Goal: Task Accomplishment & Management: Manage account settings

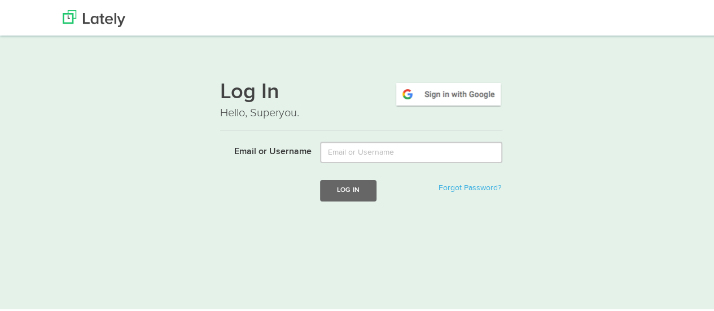
type input "[EMAIL_ADDRESS][DOMAIN_NAME]"
click at [363, 189] on button "Log In" at bounding box center [348, 188] width 56 height 21
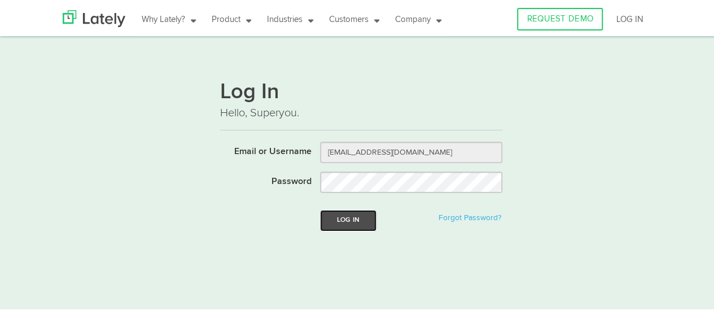
click at [348, 219] on button "Log In" at bounding box center [348, 218] width 56 height 21
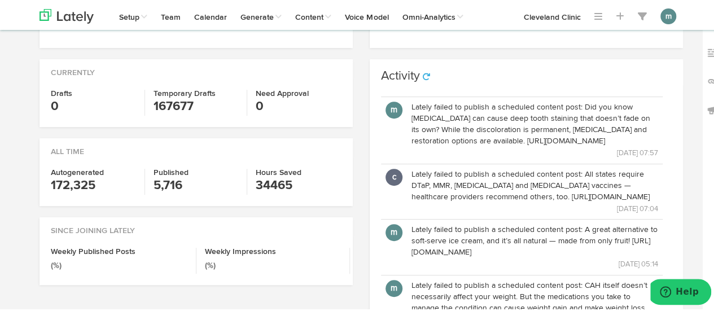
scroll to position [261, 0]
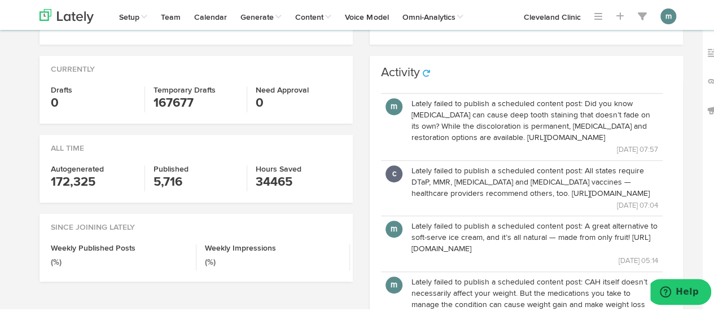
click at [580, 154] on p "[DATE] 07:57" at bounding box center [535, 148] width 247 height 12
click at [501, 142] on p "Lately failed to publish a scheduled content post: Did you know [MEDICAL_DATA] …" at bounding box center [535, 119] width 247 height 45
click at [484, 198] on p "Lately failed to publish a scheduled content post: All states require DTaP, MMR…" at bounding box center [535, 181] width 247 height 34
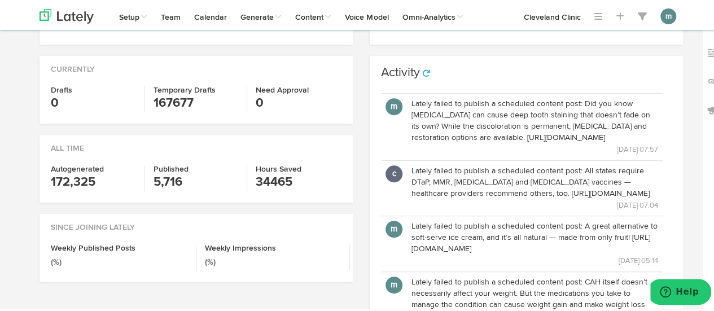
click at [431, 198] on p "Lately failed to publish a scheduled content post: All states require DTaP, MMR…" at bounding box center [535, 181] width 247 height 34
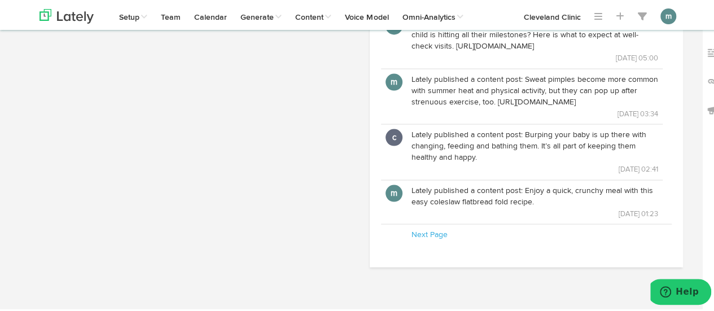
scroll to position [1090, 0]
click at [389, 200] on button "m" at bounding box center [394, 192] width 17 height 17
click at [415, 206] on p "Lately published a content post: Enjoy a quick, crunchy meal with this easy col…" at bounding box center [535, 195] width 247 height 23
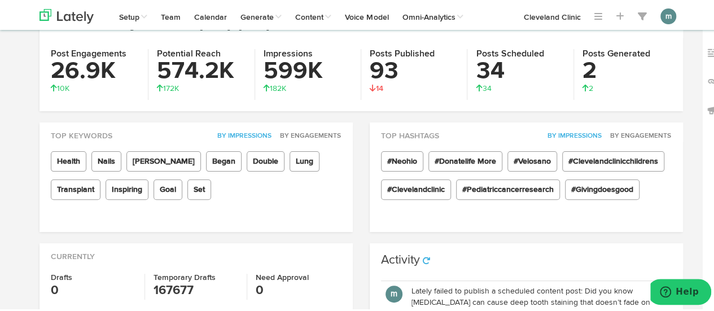
scroll to position [17, 0]
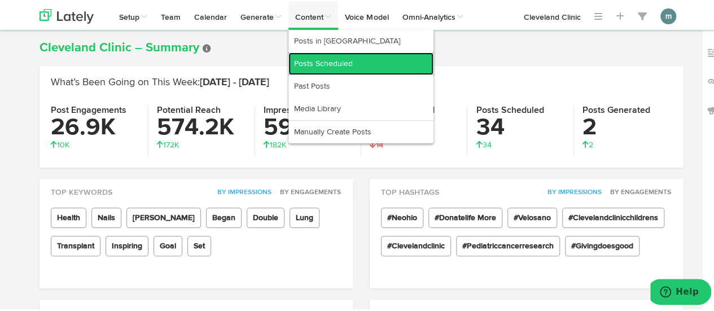
click at [316, 61] on link "Posts Scheduled" at bounding box center [361, 62] width 145 height 23
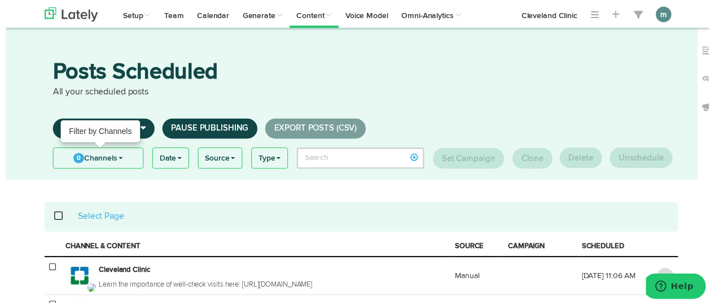
click at [120, 162] on link "0 Channels" at bounding box center [94, 160] width 91 height 20
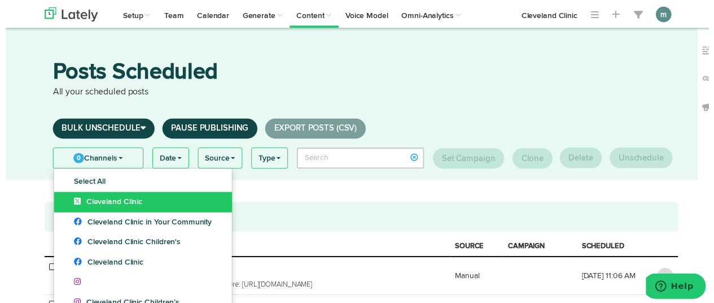
click at [116, 205] on span "Cleveland Clinic" at bounding box center [103, 205] width 69 height 8
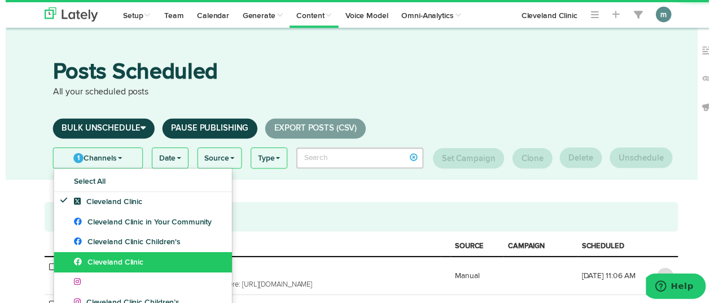
click at [114, 267] on span "Cleveland Clinic" at bounding box center [104, 266] width 71 height 8
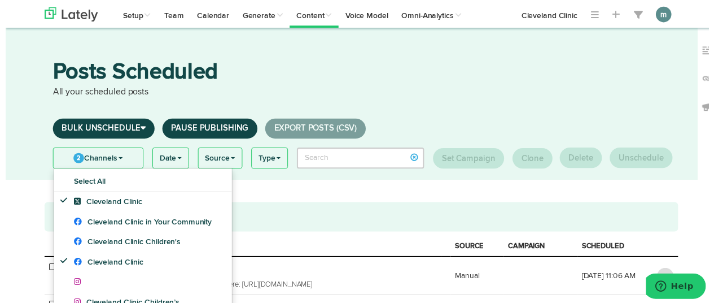
click at [99, 158] on link "2 Channels" at bounding box center [94, 160] width 91 height 20
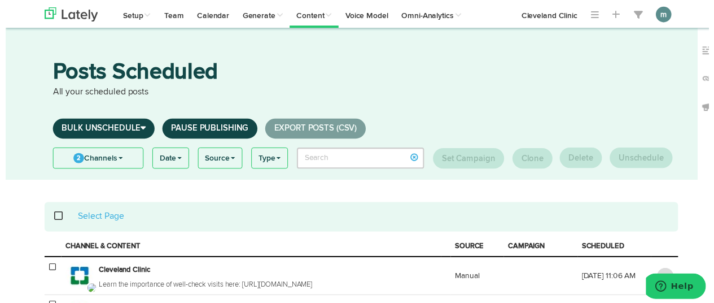
scroll to position [56, 0]
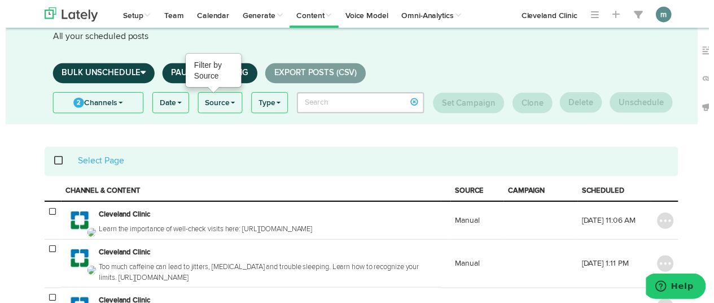
click at [221, 104] on link "Source" at bounding box center [218, 104] width 44 height 20
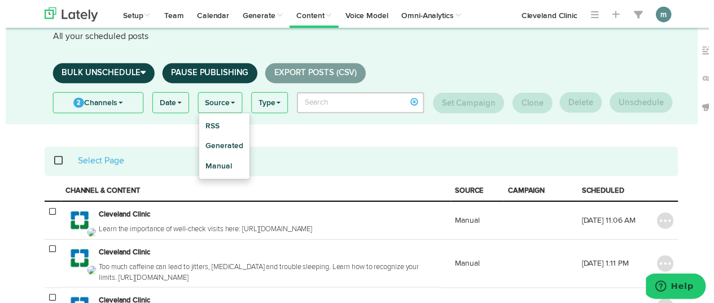
click at [180, 104] on link "Date" at bounding box center [168, 104] width 36 height 20
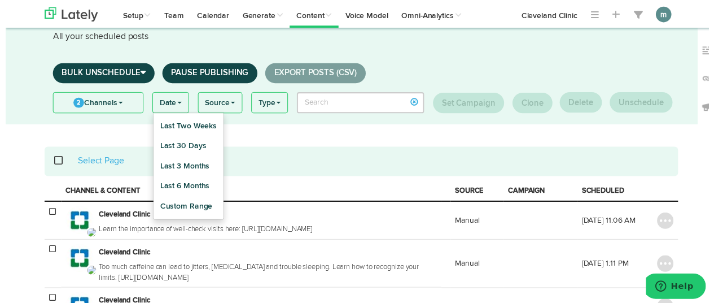
click at [312, 150] on div "Select Page" at bounding box center [362, 164] width 644 height 30
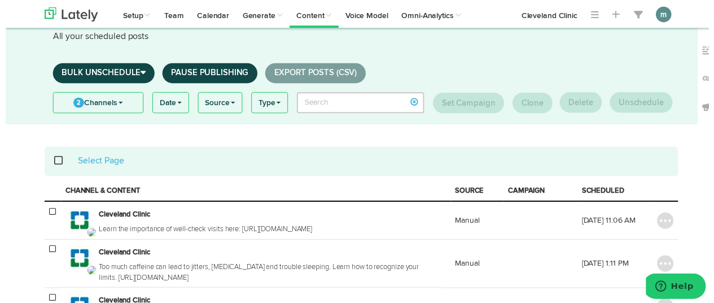
click at [277, 110] on link "Type" at bounding box center [268, 104] width 36 height 20
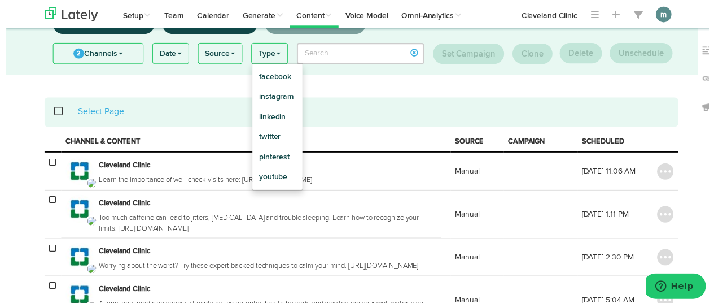
scroll to position [0, 0]
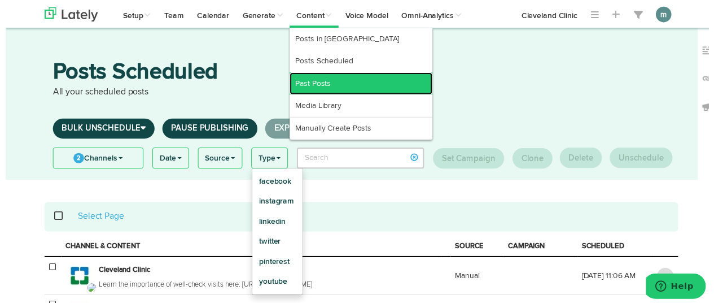
click at [315, 90] on link "Past Posts" at bounding box center [361, 84] width 145 height 23
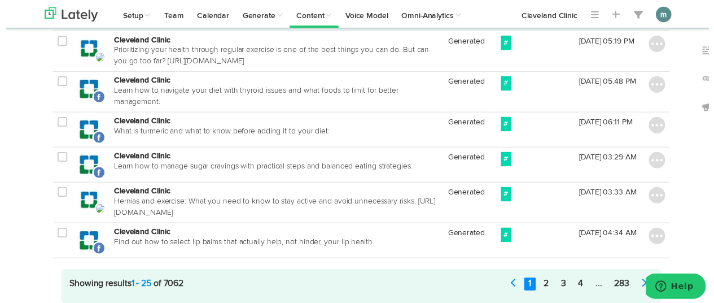
scroll to position [1179, 0]
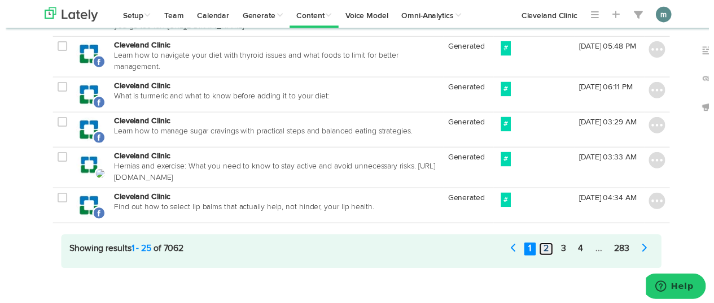
click at [548, 246] on link "2" at bounding box center [549, 252] width 14 height 13
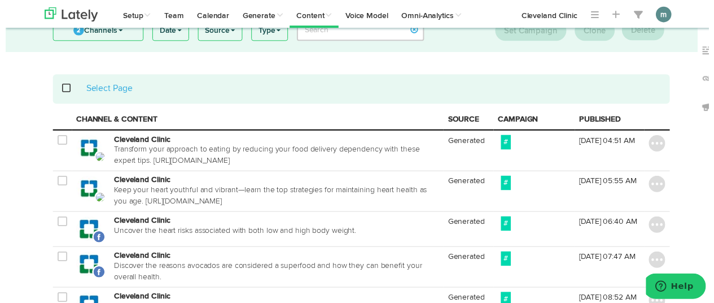
scroll to position [137, 0]
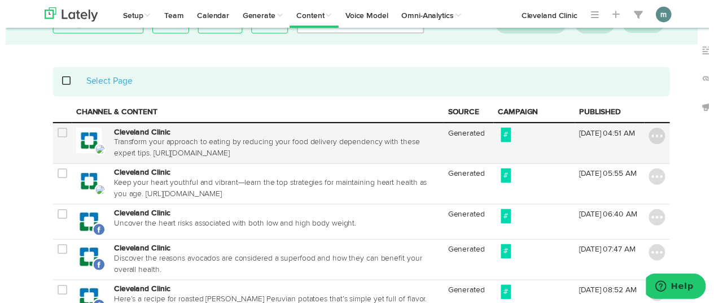
click at [54, 136] on icon at bounding box center [58, 134] width 10 height 11
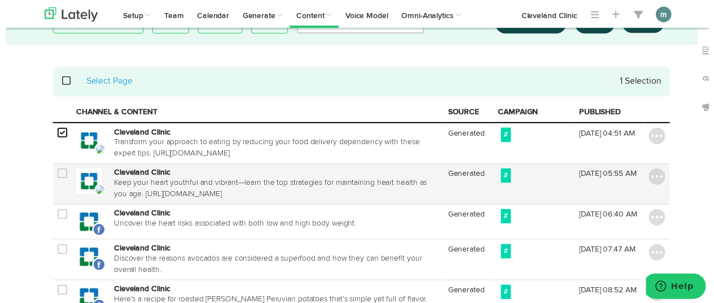
click at [53, 174] on icon at bounding box center [58, 176] width 10 height 11
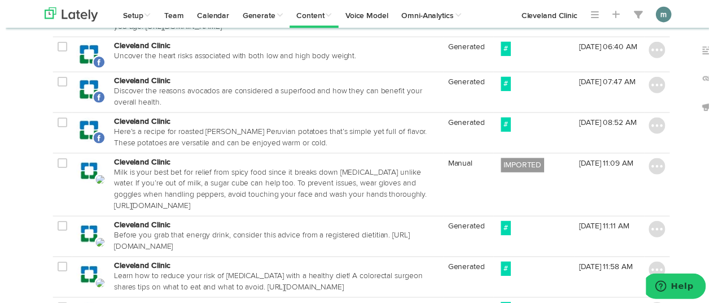
scroll to position [194, 0]
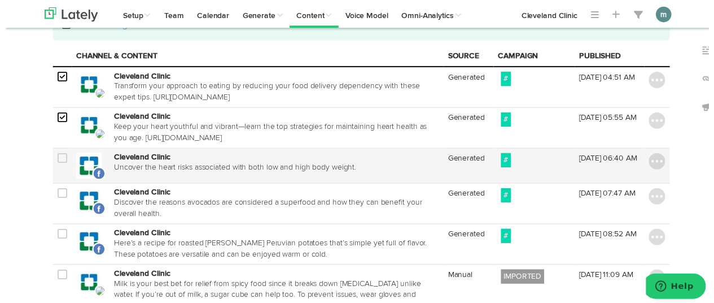
click at [53, 160] on icon at bounding box center [58, 160] width 10 height 11
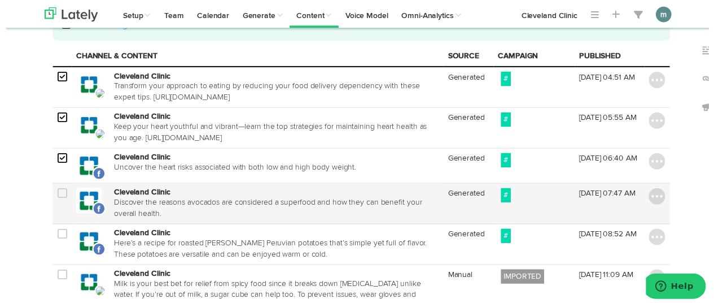
click at [53, 193] on icon at bounding box center [58, 196] width 10 height 11
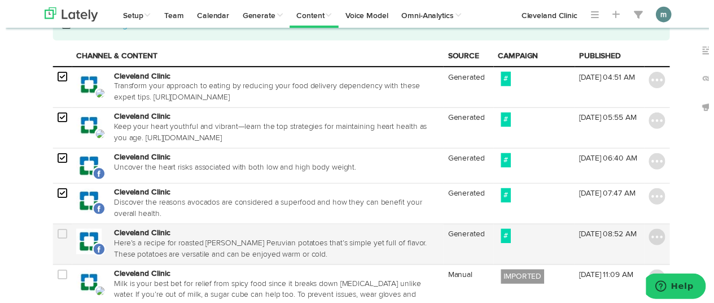
click at [53, 239] on icon at bounding box center [58, 237] width 10 height 11
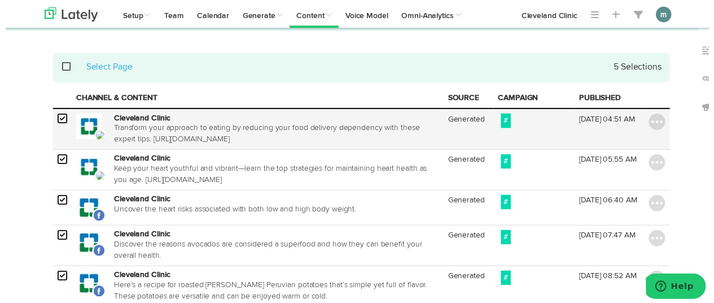
scroll to position [24, 0]
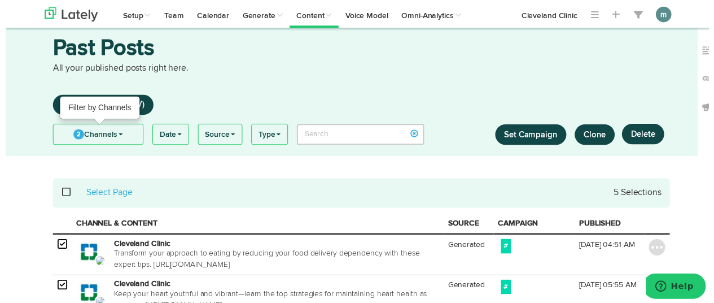
click at [123, 140] on link "2 Channels" at bounding box center [94, 136] width 91 height 20
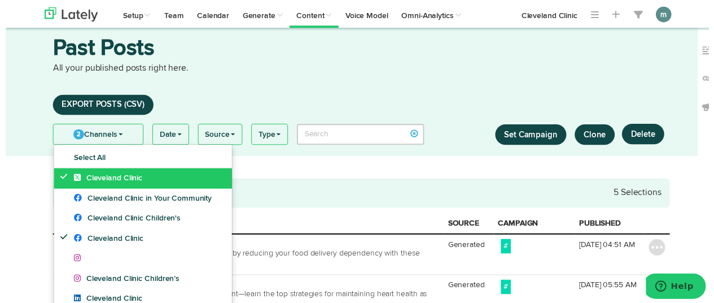
click at [123, 178] on span "Cleveland Clinic" at bounding box center [103, 181] width 69 height 8
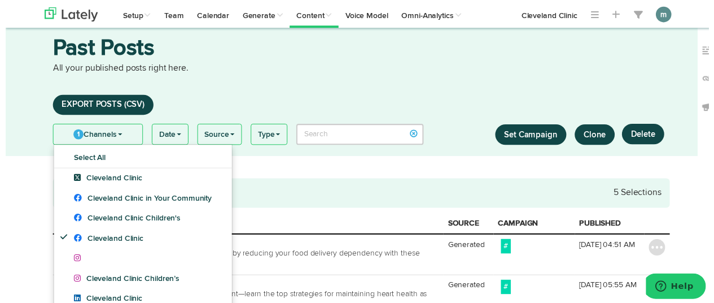
click at [120, 139] on link "1 Channels" at bounding box center [94, 136] width 90 height 20
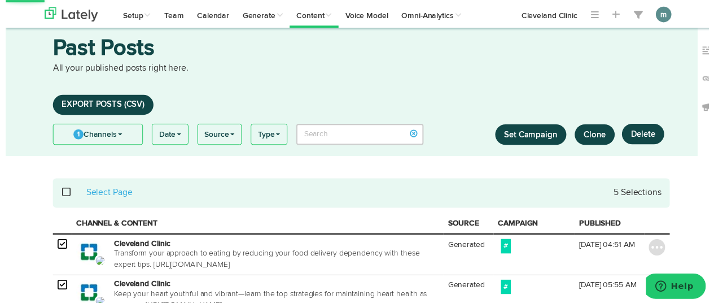
click at [295, 200] on div "Select Page 5 Selections" at bounding box center [361, 195] width 610 height 13
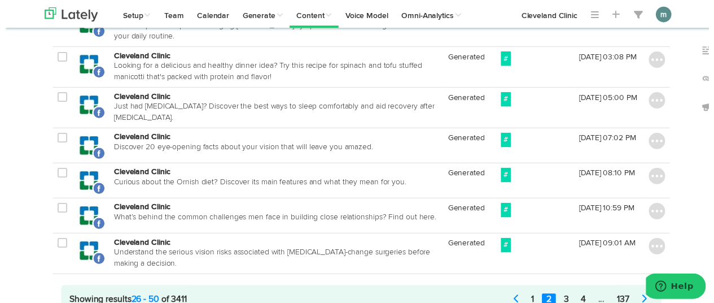
scroll to position [1066, 0]
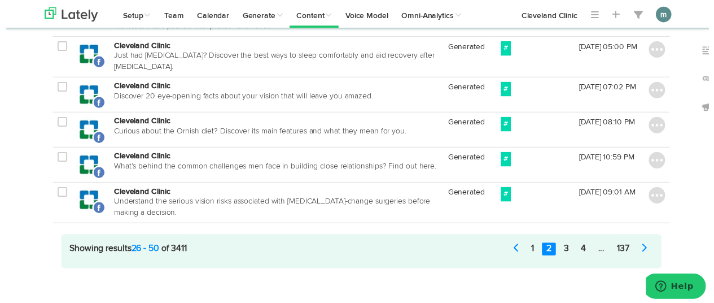
drag, startPoint x: 721, startPoint y: 88, endPoint x: 41, endPoint y: 8, distance: 684.6
click at [530, 246] on link "1" at bounding box center [536, 252] width 12 height 13
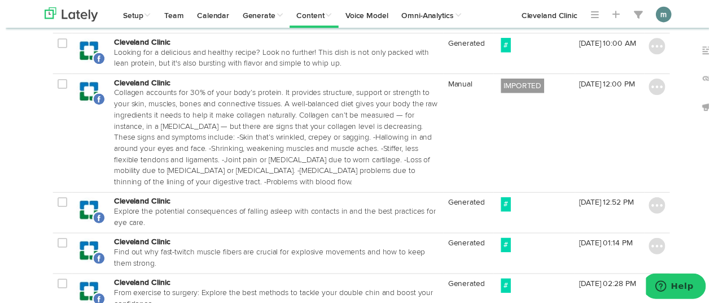
scroll to position [96, 0]
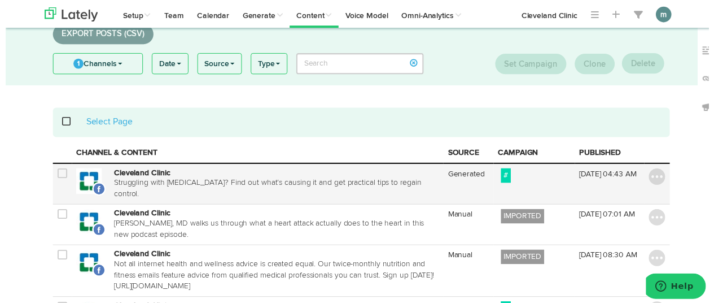
click at [503, 179] on label "#" at bounding box center [508, 178] width 10 height 15
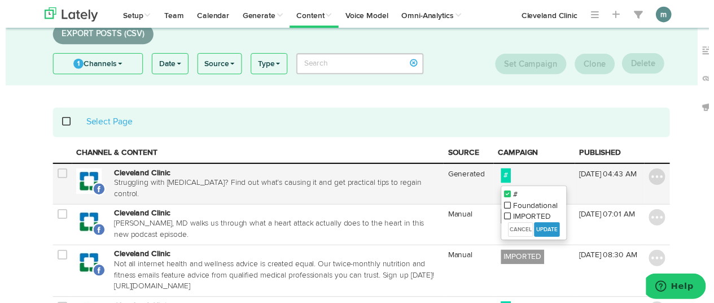
click at [503, 179] on label "#" at bounding box center [508, 178] width 10 height 15
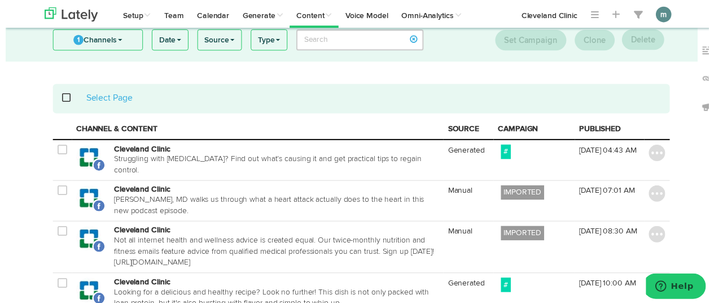
scroll to position [173, 0]
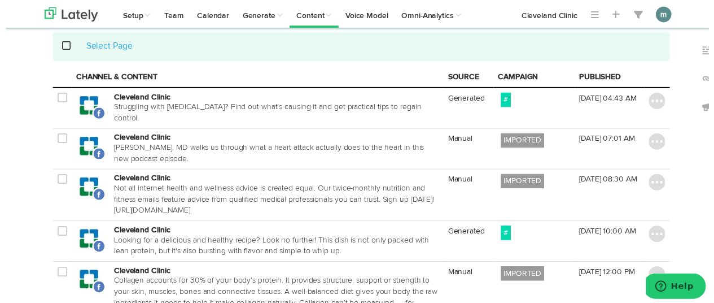
drag, startPoint x: 714, startPoint y: 84, endPoint x: 714, endPoint y: 93, distance: 8.5
click at [714, 93] on div "Links" at bounding box center [713, 183] width 20 height 311
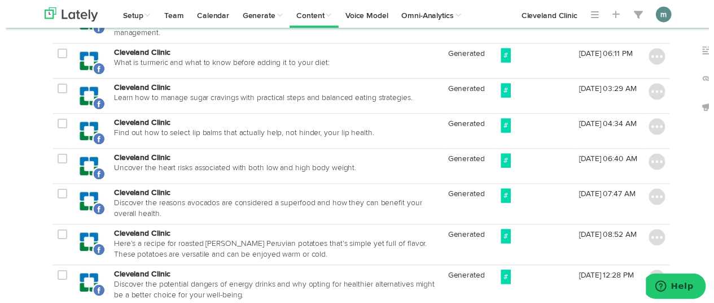
scroll to position [701, 0]
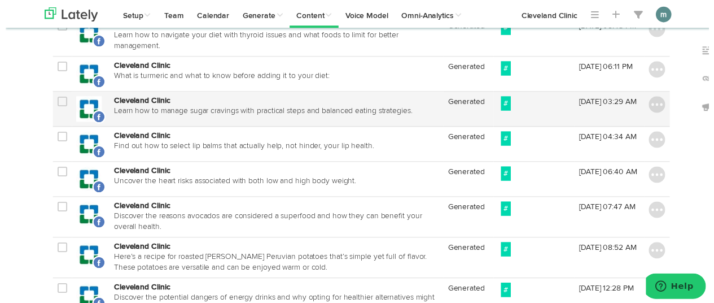
click at [53, 98] on icon at bounding box center [58, 103] width 10 height 11
click at [655, 98] on img at bounding box center [661, 106] width 17 height 17
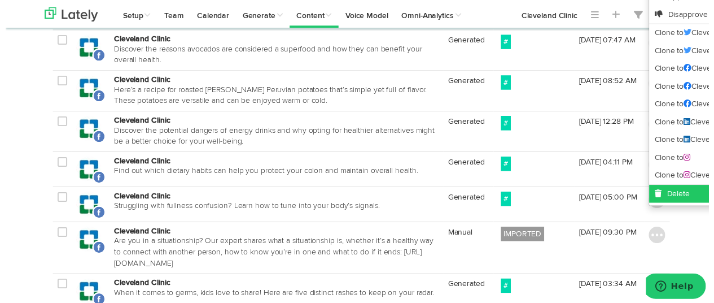
scroll to position [814, 0]
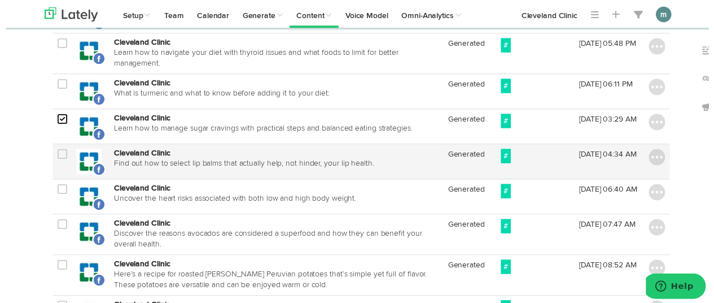
scroll to position [701, 0]
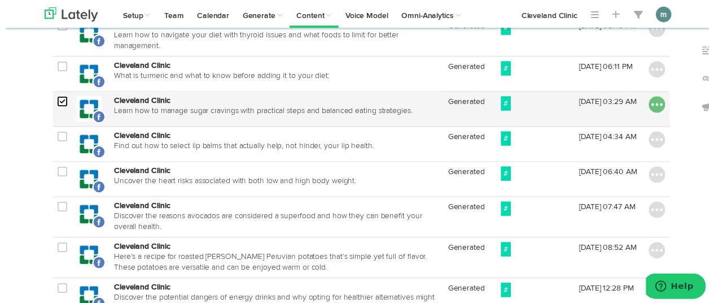
click at [663, 102] on img at bounding box center [661, 106] width 17 height 17
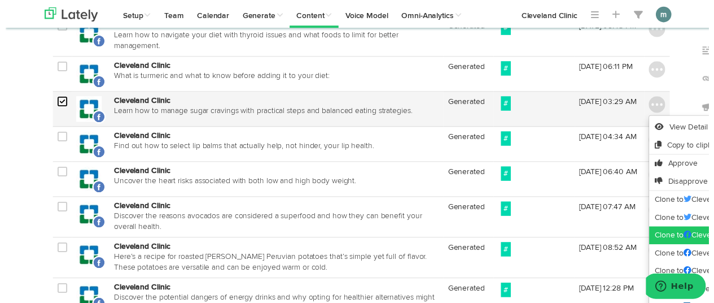
scroll to position [758, 0]
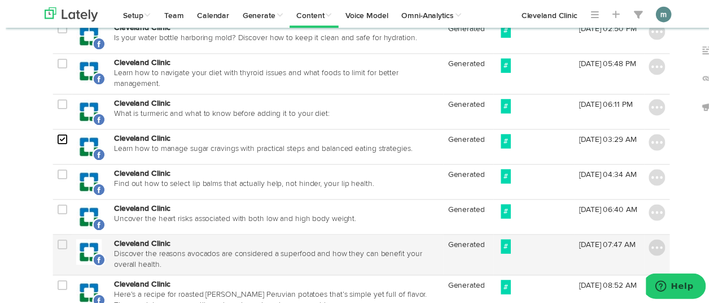
scroll to position [645, 0]
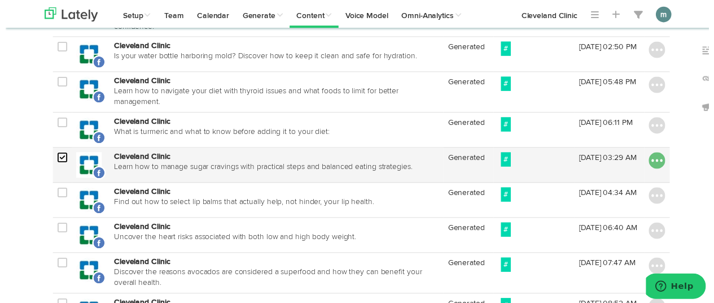
click at [653, 154] on img at bounding box center [661, 162] width 17 height 17
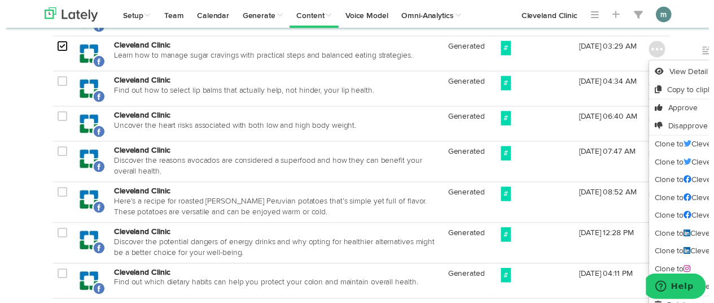
scroll to position [701, 0]
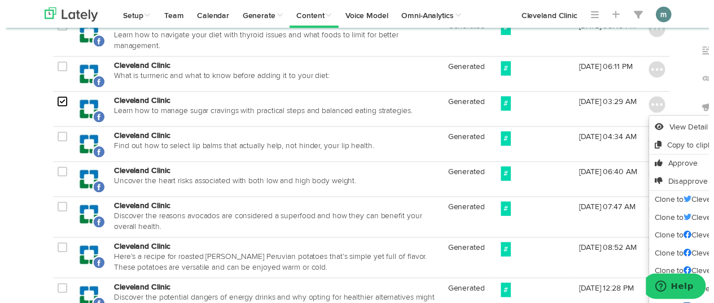
click at [0, 158] on div "Past Posts All your published posts right here. Export Posts (CSV) 1 Channels S…" at bounding box center [362, 11] width 740 height 1369
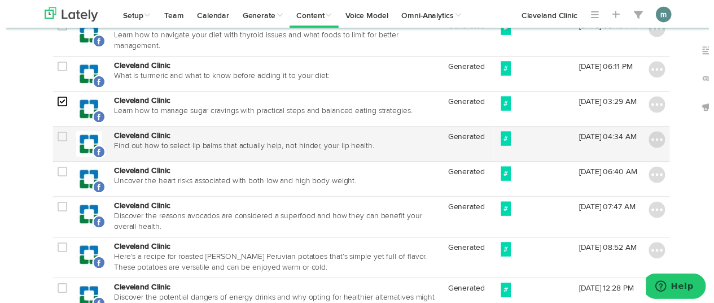
click at [53, 133] on icon at bounding box center [58, 138] width 10 height 11
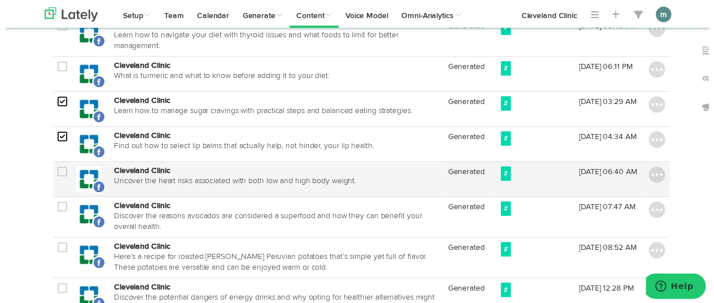
click at [54, 169] on icon at bounding box center [58, 174] width 10 height 11
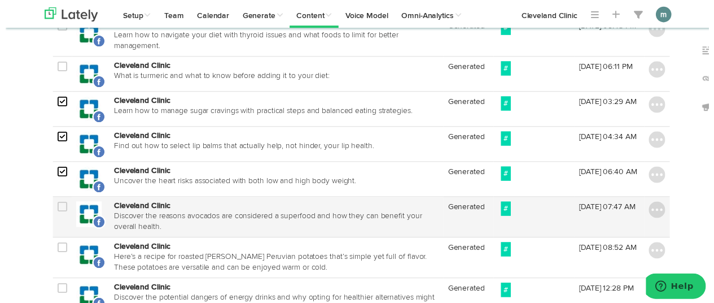
click at [55, 204] on icon at bounding box center [58, 209] width 10 height 11
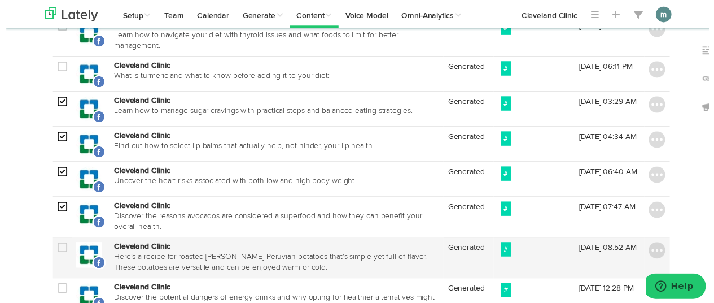
click at [54, 248] on td at bounding box center [57, 261] width 19 height 41
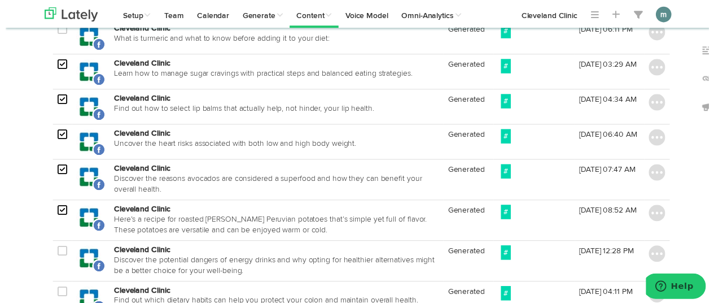
scroll to position [814, 0]
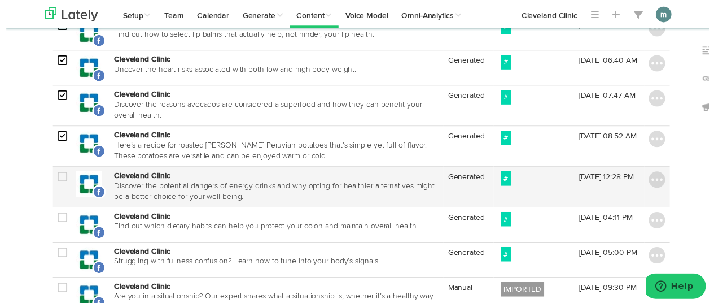
click at [55, 174] on icon at bounding box center [58, 179] width 10 height 11
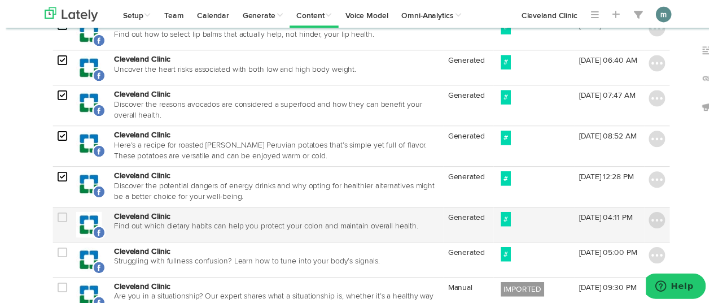
click at [53, 215] on icon at bounding box center [58, 220] width 10 height 11
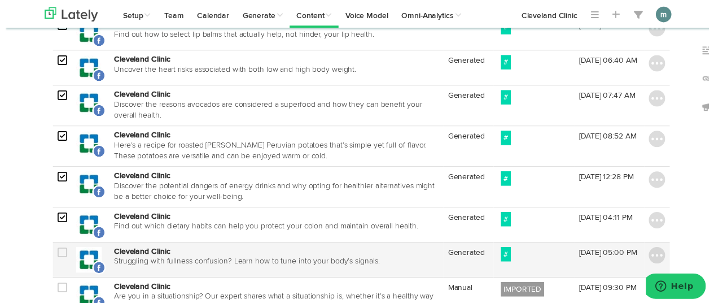
click at [53, 251] on icon at bounding box center [58, 256] width 10 height 11
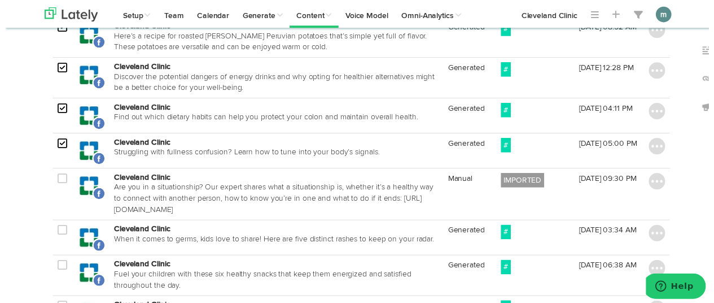
scroll to position [927, 0]
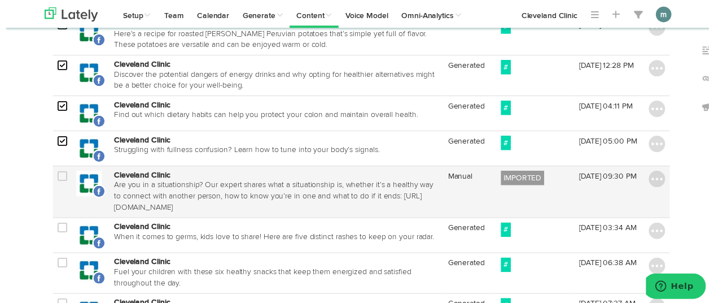
click at [48, 169] on td at bounding box center [57, 195] width 19 height 53
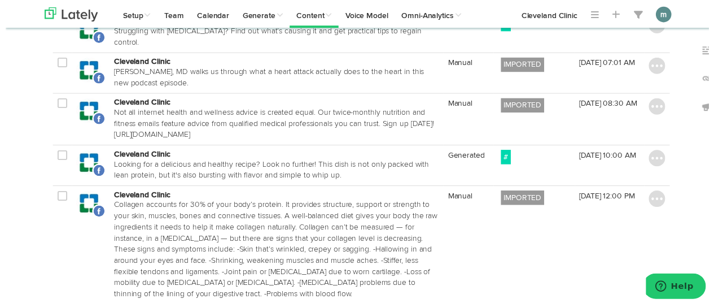
scroll to position [193, 0]
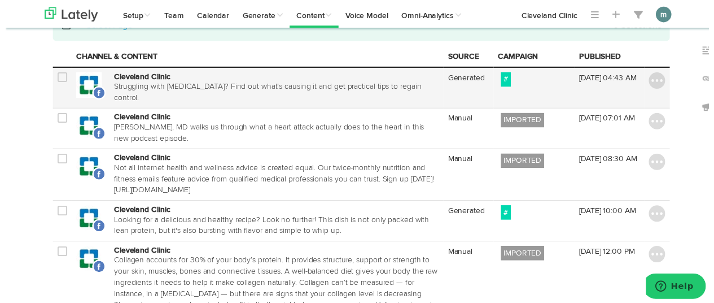
click at [53, 78] on icon at bounding box center [58, 78] width 10 height 11
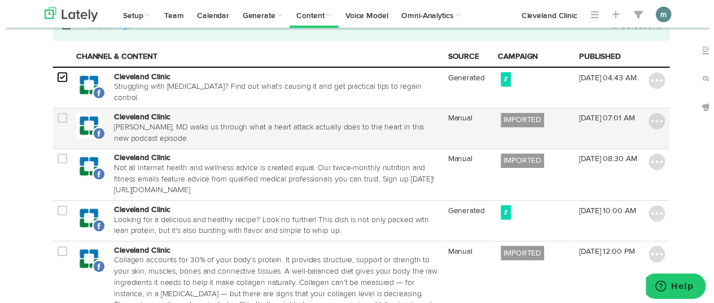
click at [53, 116] on icon at bounding box center [58, 120] width 10 height 11
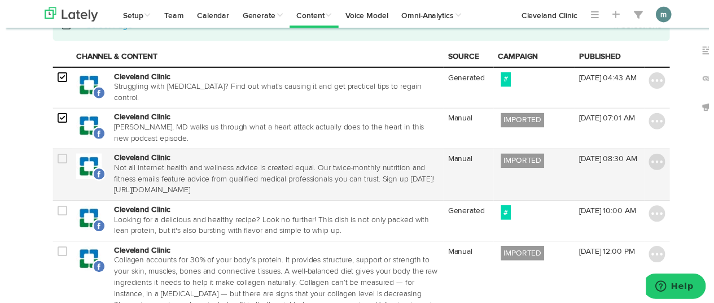
click at [55, 158] on icon at bounding box center [58, 161] width 10 height 11
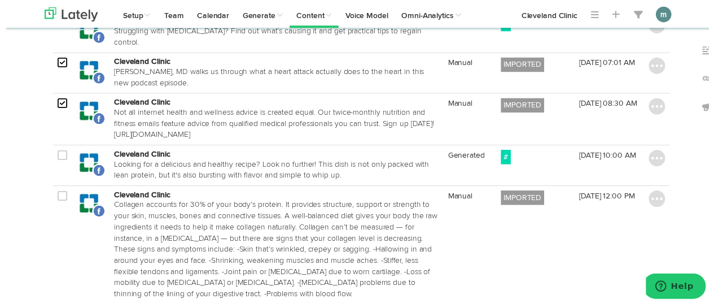
scroll to position [306, 0]
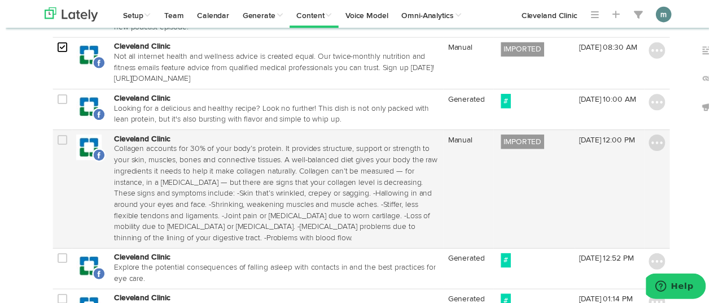
click at [53, 137] on icon at bounding box center [58, 142] width 10 height 11
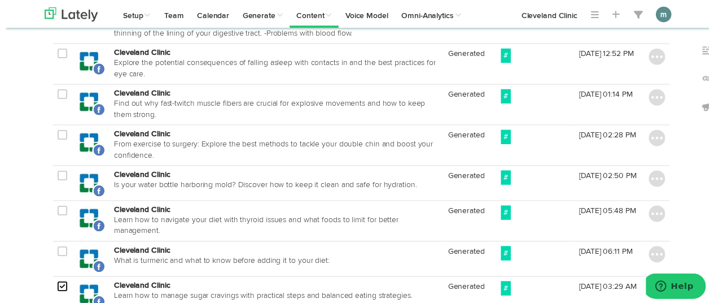
scroll to position [532, 0]
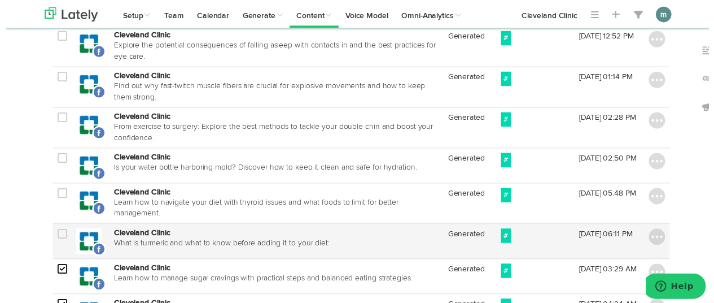
click at [53, 232] on icon at bounding box center [58, 237] width 10 height 11
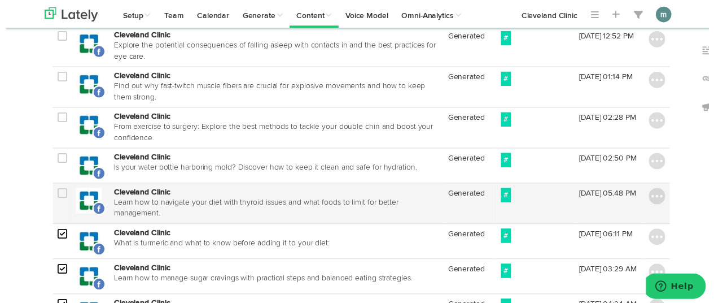
click at [55, 190] on icon at bounding box center [58, 195] width 10 height 11
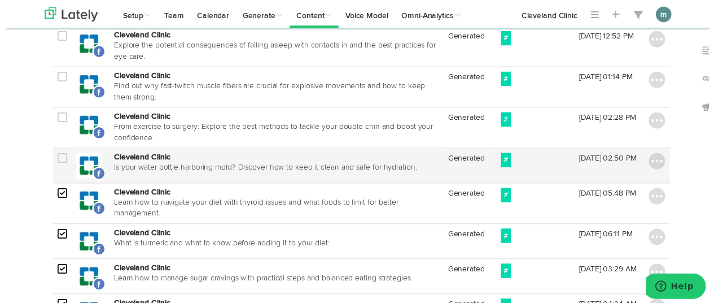
click at [53, 155] on icon at bounding box center [58, 160] width 10 height 11
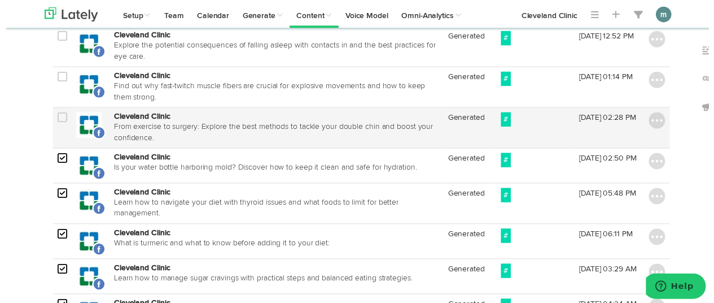
click at [53, 114] on icon at bounding box center [58, 119] width 10 height 11
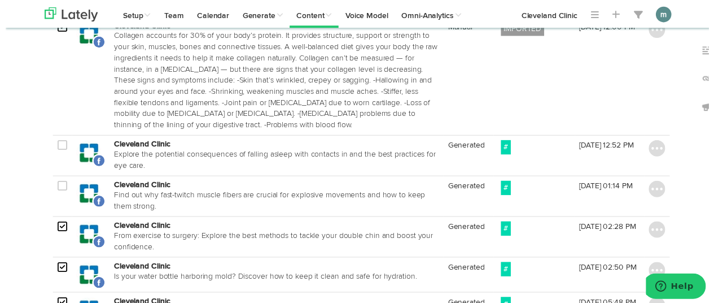
scroll to position [419, 0]
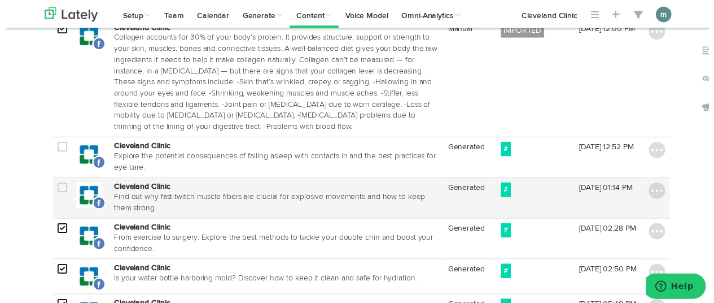
click at [55, 185] on icon at bounding box center [58, 190] width 10 height 11
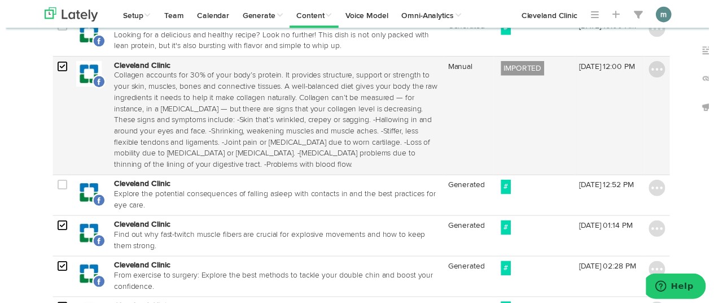
scroll to position [363, 0]
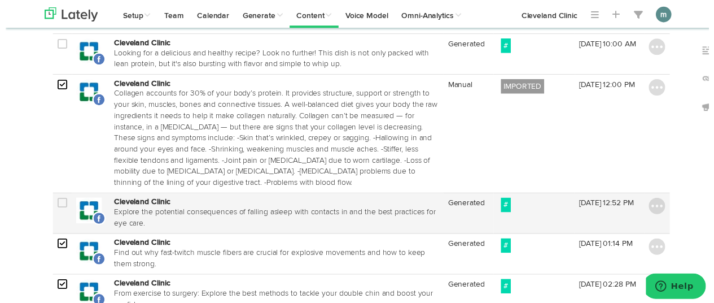
click at [53, 200] on icon at bounding box center [58, 205] width 10 height 11
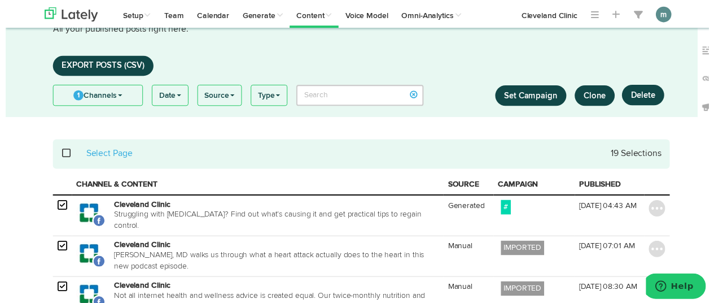
scroll to position [49, 0]
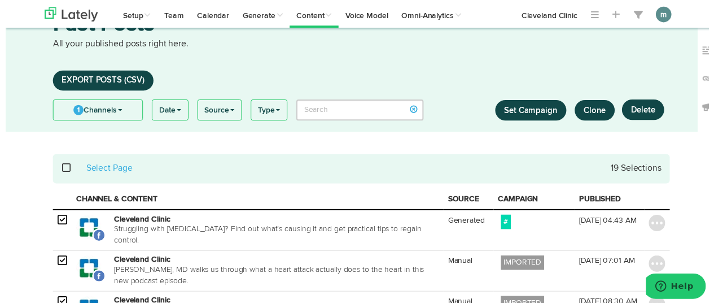
click at [602, 111] on span "Clone" at bounding box center [598, 112] width 23 height 8
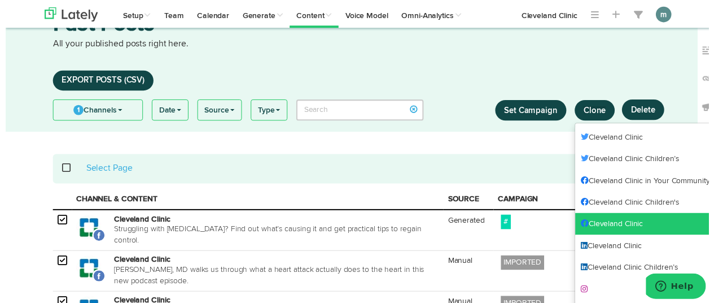
click at [598, 225] on link "Cleveland Clinic" at bounding box center [650, 227] width 142 height 23
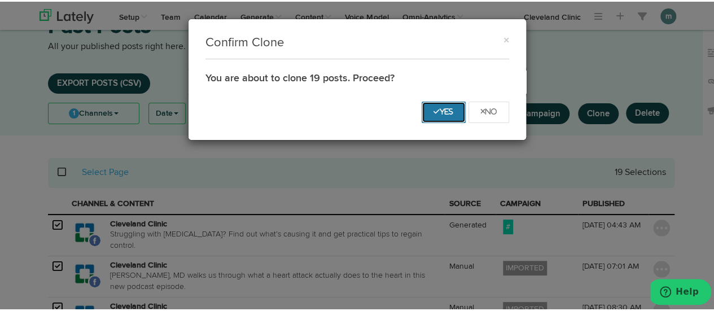
click at [434, 109] on icon "Yes" at bounding box center [444, 110] width 20 height 7
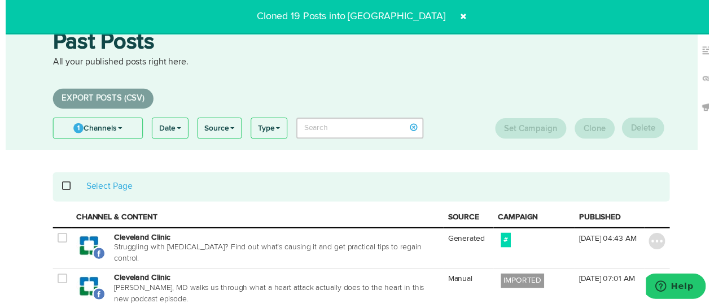
scroll to position [0, 0]
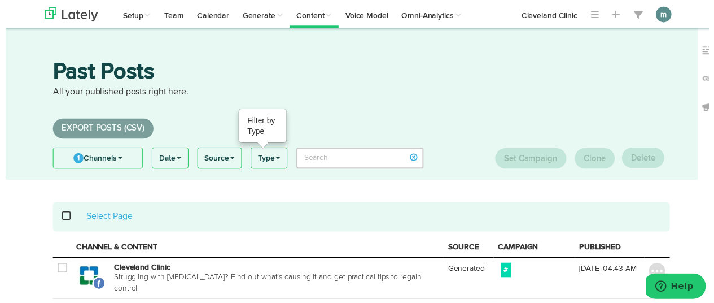
click at [264, 159] on link "Type" at bounding box center [268, 160] width 36 height 20
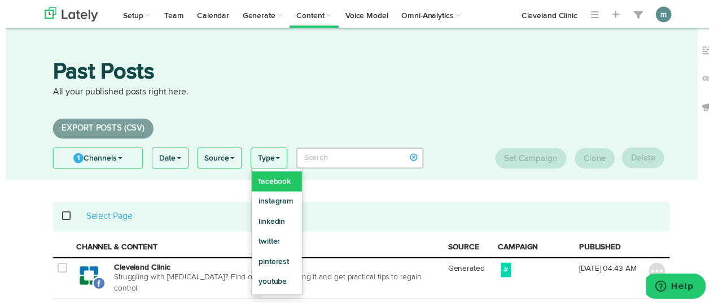
drag, startPoint x: 359, startPoint y: 174, endPoint x: 275, endPoint y: 174, distance: 84.1
click at [357, 174] on div "Past Posts All your published posts right here. Export Posts (CSV) 1 Channels S…" at bounding box center [362, 116] width 644 height 120
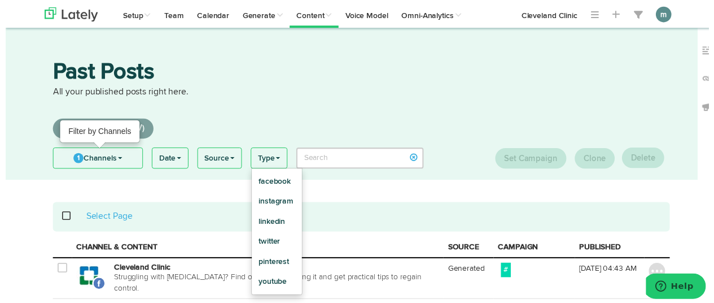
click at [95, 165] on link "1 Channels" at bounding box center [94, 160] width 90 height 20
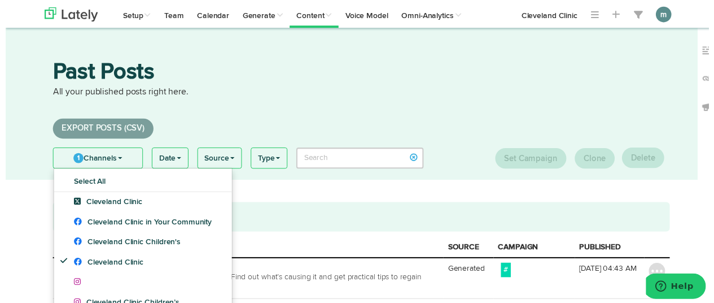
click at [164, 159] on link "Date" at bounding box center [167, 160] width 36 height 20
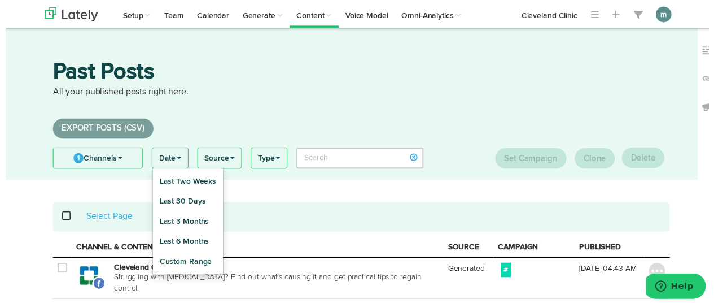
click at [288, 179] on div "Past Posts All your published posts right here. Export Posts (CSV) 1 Channels S…" at bounding box center [361, 105] width 723 height 154
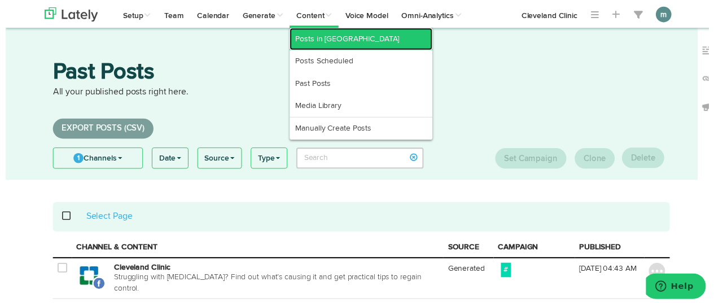
click at [327, 36] on link "Posts in [GEOGRAPHIC_DATA]" at bounding box center [361, 39] width 145 height 23
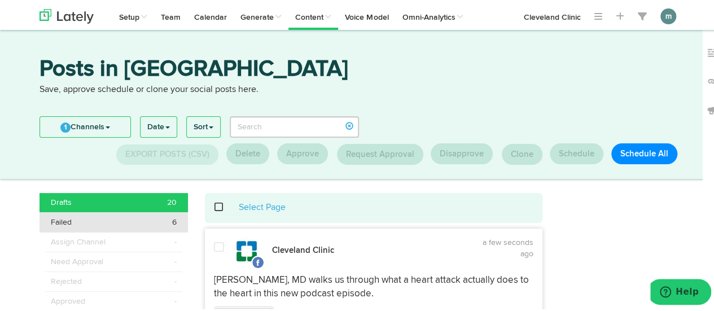
click at [164, 219] on div "Failed 6" at bounding box center [114, 220] width 126 height 11
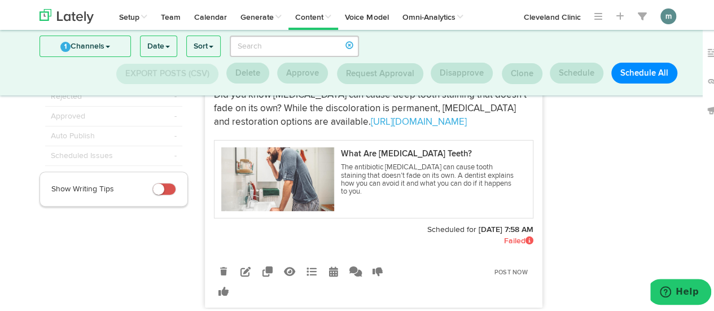
scroll to position [169, 0]
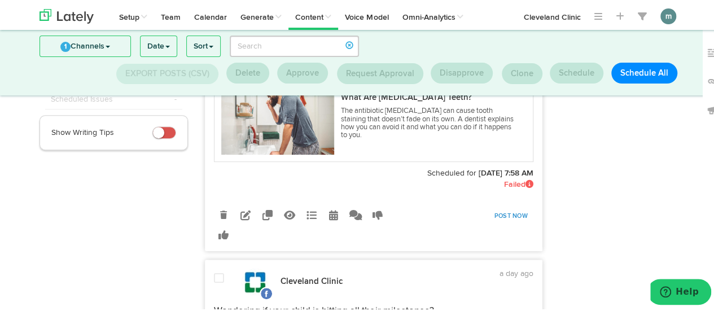
click at [511, 223] on link "Post Now" at bounding box center [511, 215] width 45 height 16
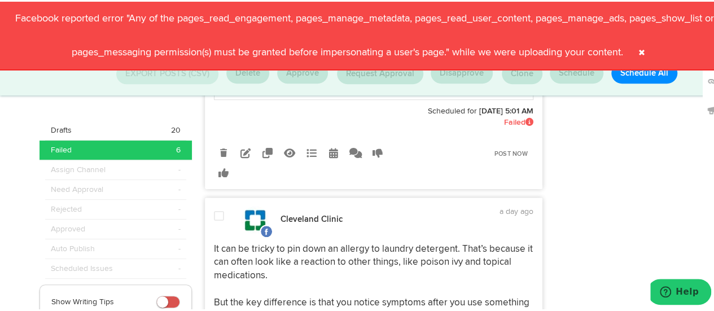
scroll to position [508, 0]
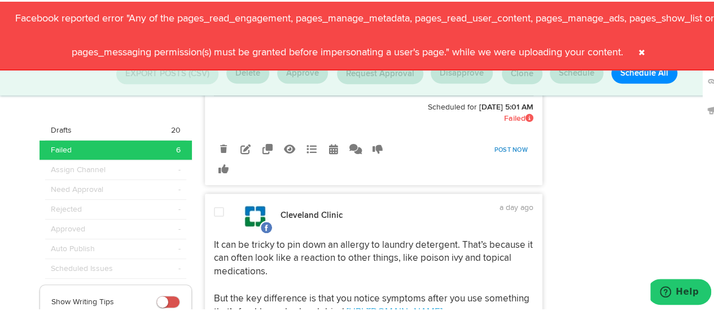
click at [521, 156] on link "Post Now" at bounding box center [511, 149] width 45 height 16
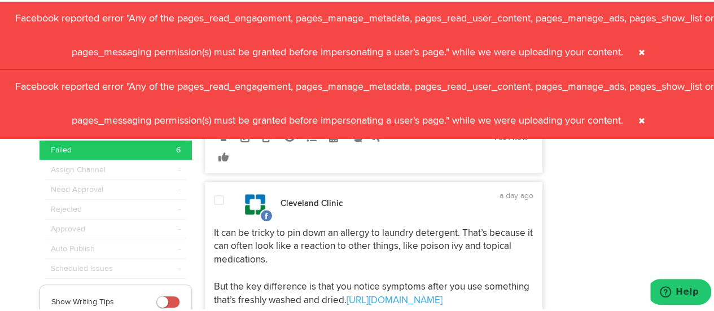
scroll to position [454, 0]
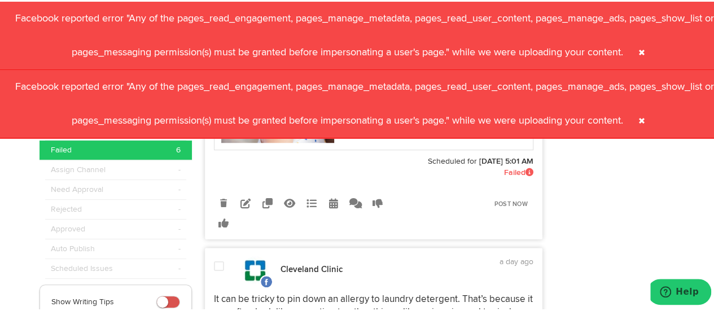
click at [649, 50] on span at bounding box center [642, 51] width 18 height 18
click at [644, 50] on span at bounding box center [642, 51] width 18 height 18
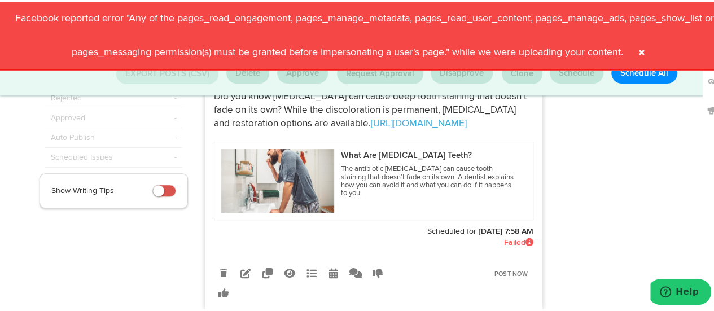
scroll to position [111, 0]
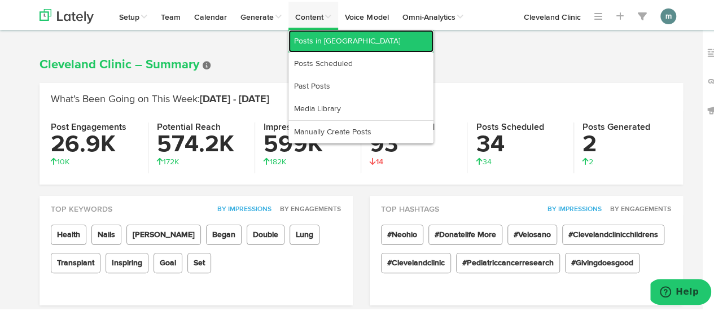
click at [312, 43] on link "Posts in [GEOGRAPHIC_DATA]" at bounding box center [361, 39] width 145 height 23
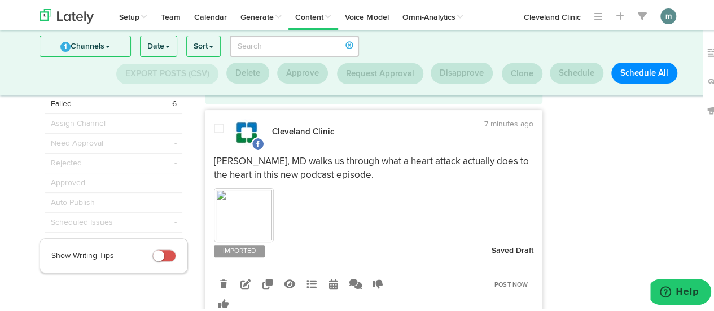
scroll to position [1, 0]
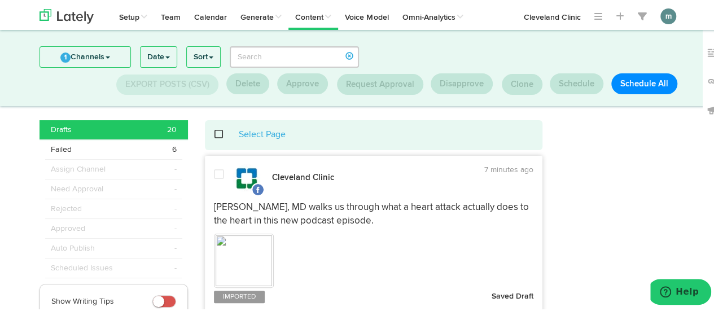
click at [213, 133] on span at bounding box center [224, 133] width 23 height 1
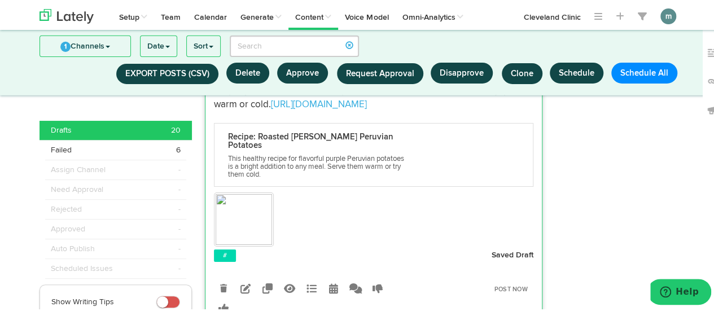
scroll to position [3821, 0]
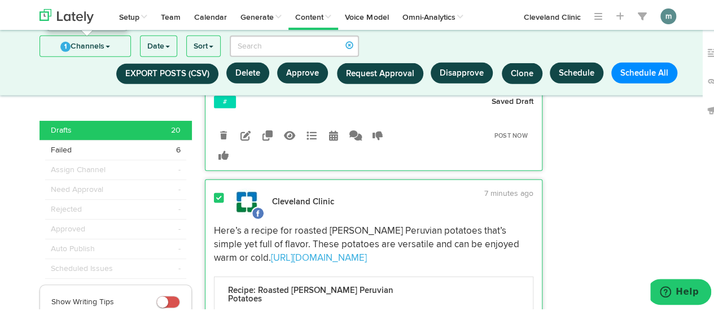
click at [99, 46] on link "1 Channels" at bounding box center [85, 44] width 90 height 20
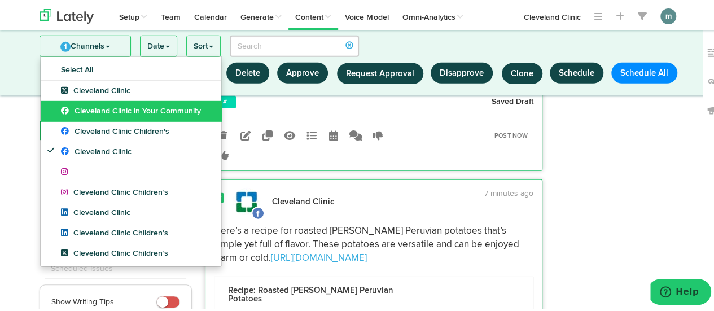
click at [130, 108] on span "Cleveland Clinic in Your Community" at bounding box center [131, 110] width 140 height 8
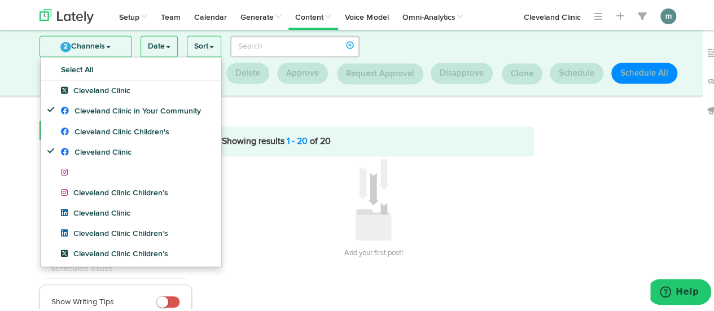
scroll to position [946, 0]
click at [97, 49] on link "2 Channels" at bounding box center [85, 44] width 91 height 20
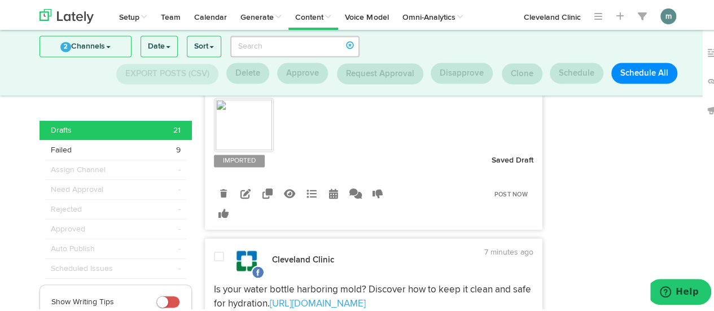
scroll to position [0, 0]
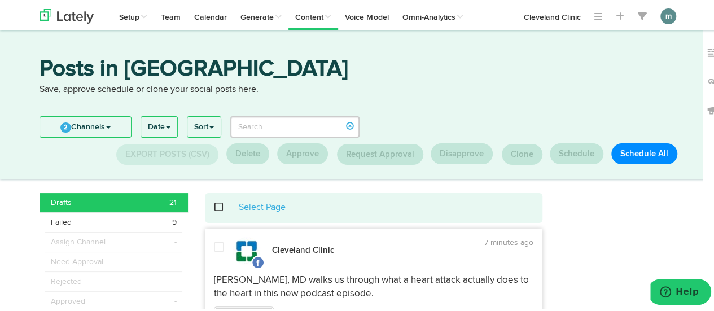
click at [215, 206] on span at bounding box center [224, 206] width 23 height 1
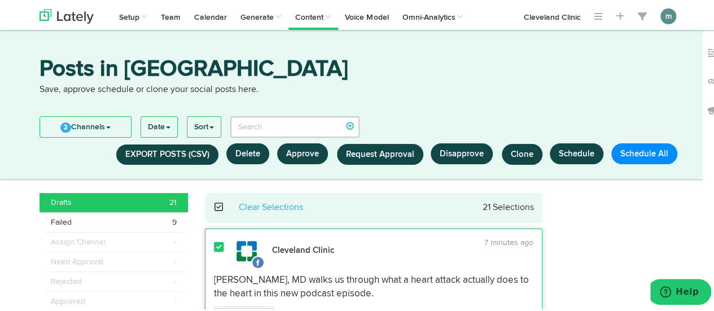
click at [215, 206] on span at bounding box center [224, 206] width 23 height 1
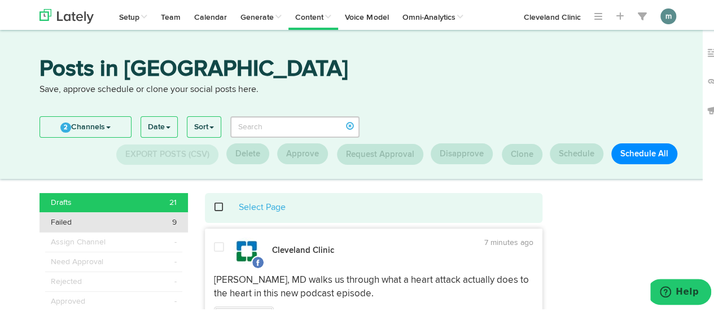
click at [126, 222] on div "Failed 9" at bounding box center [114, 220] width 126 height 11
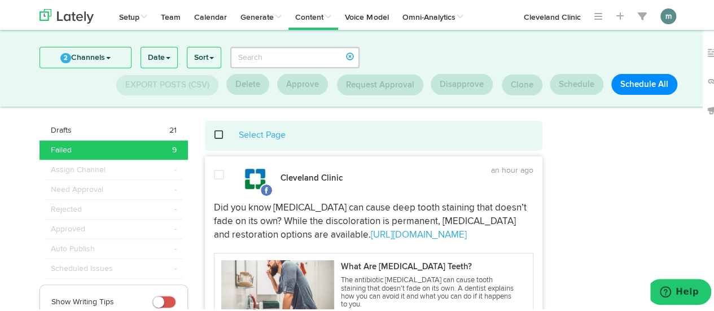
click at [214, 133] on span at bounding box center [224, 133] width 23 height 1
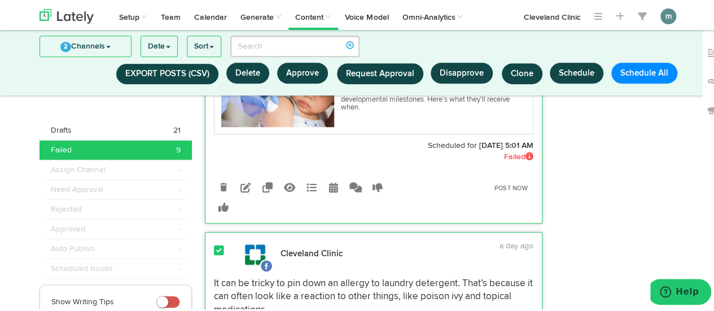
scroll to position [452, 0]
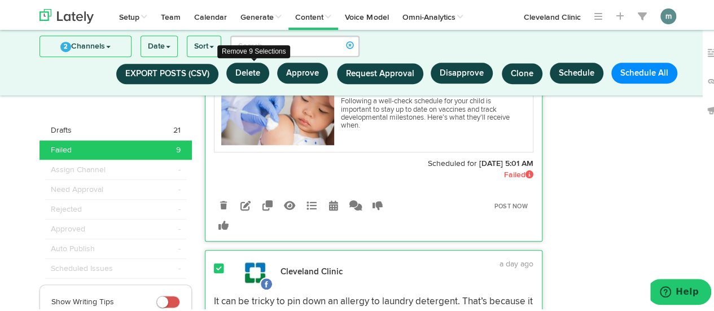
click at [253, 65] on button "Delete" at bounding box center [247, 71] width 43 height 21
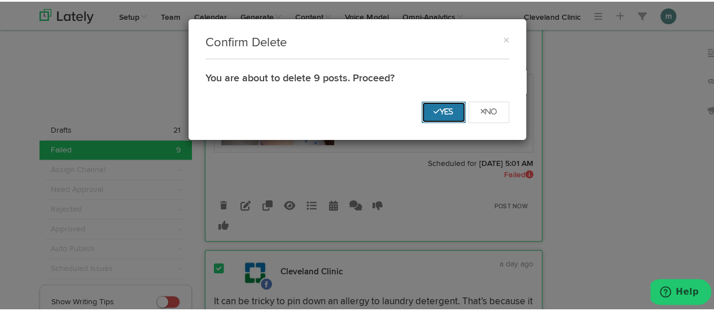
click at [444, 110] on icon "Yes" at bounding box center [444, 110] width 20 height 7
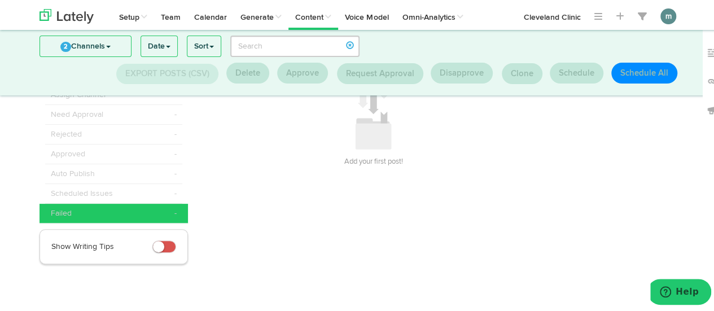
scroll to position [0, 0]
